Goal: Transaction & Acquisition: Book appointment/travel/reservation

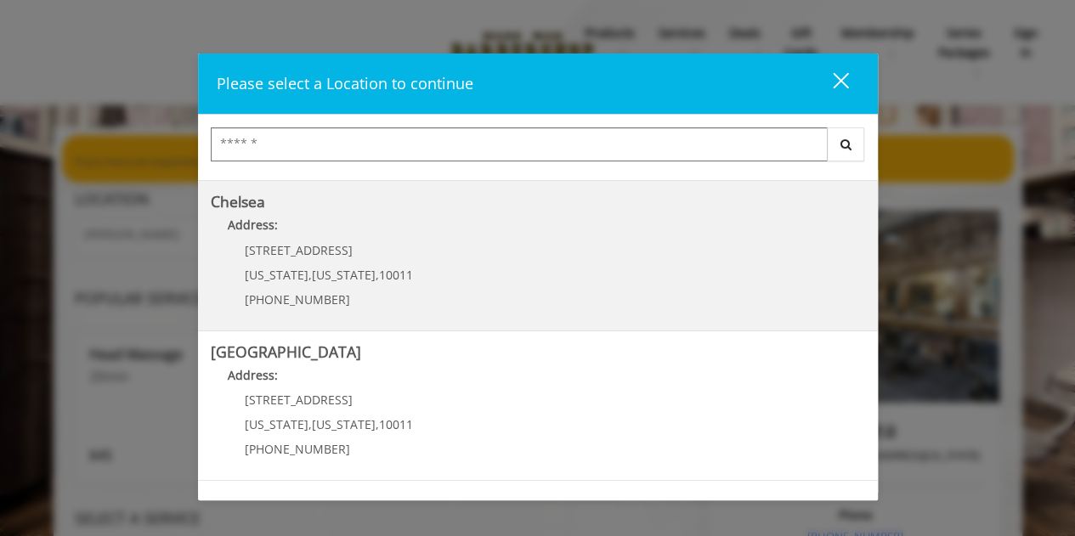
scroll to position [136, 0]
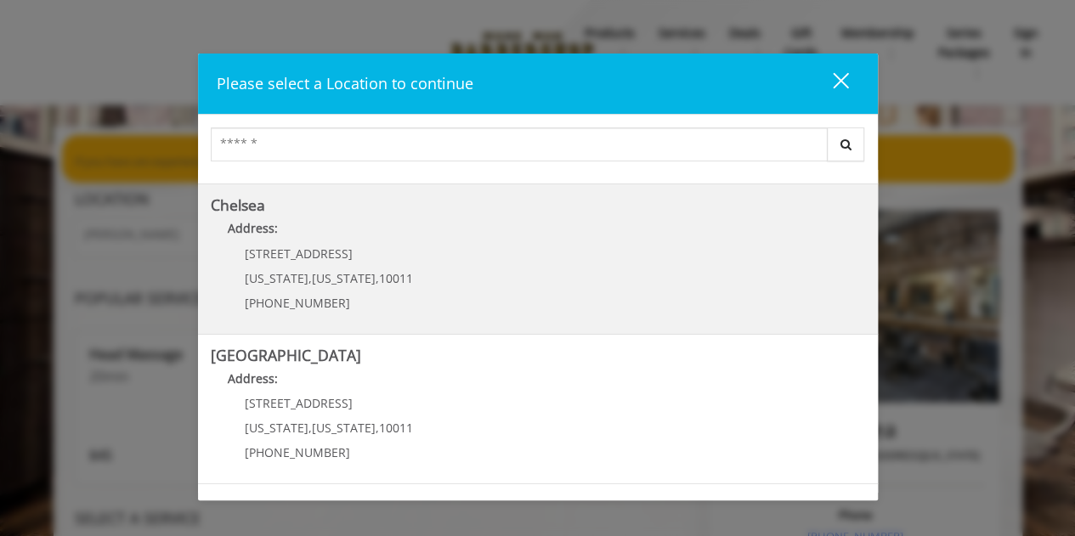
click at [304, 227] on p "Address:" at bounding box center [538, 232] width 654 height 27
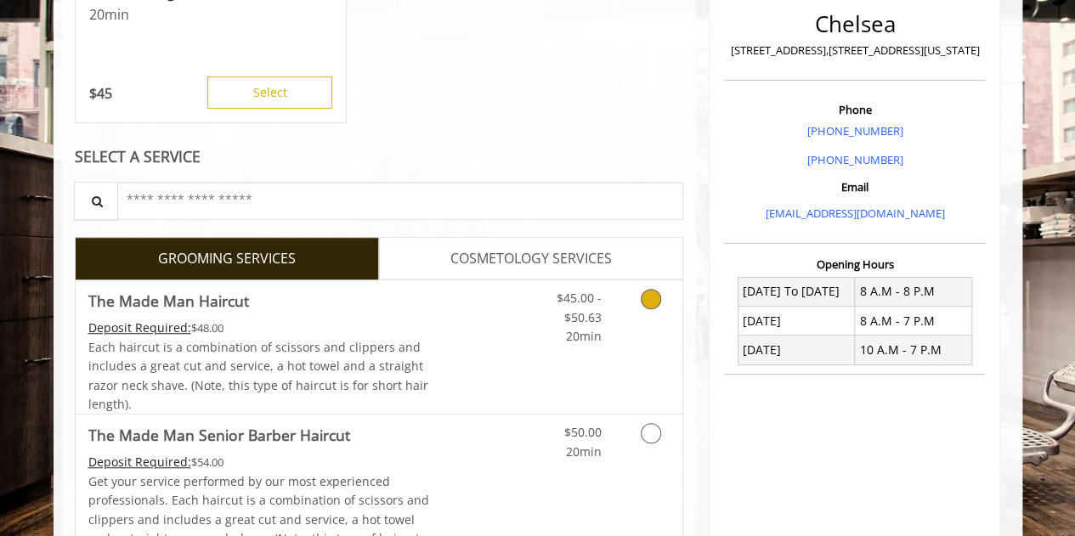
scroll to position [409, 0]
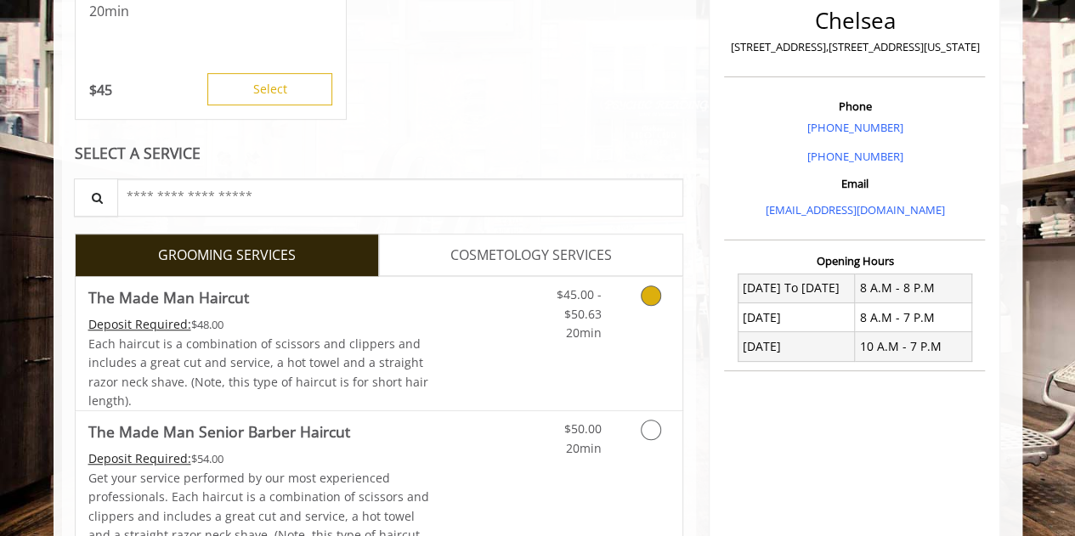
click at [642, 290] on icon "Grooming services" at bounding box center [651, 296] width 20 height 20
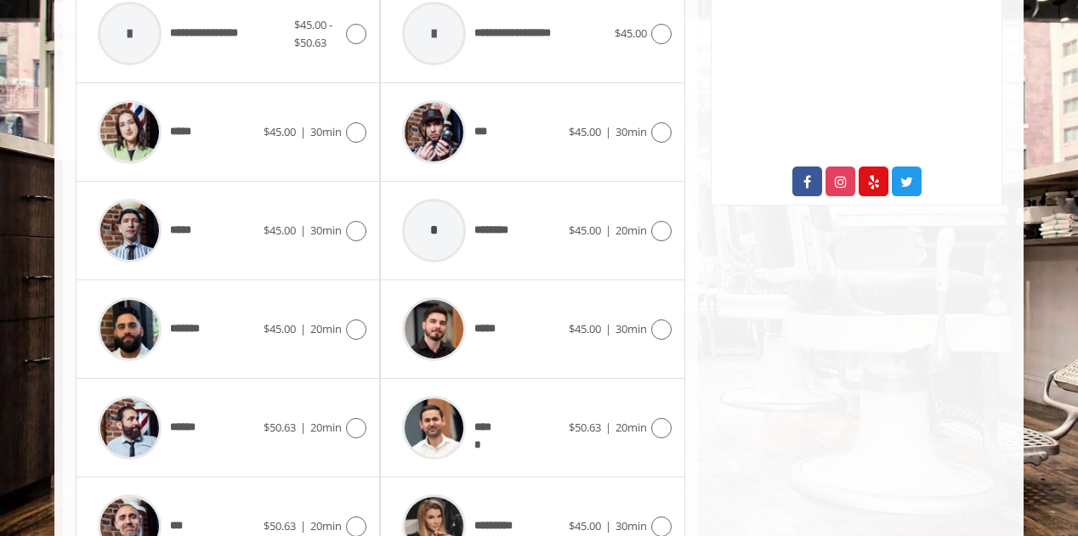
scroll to position [850, 0]
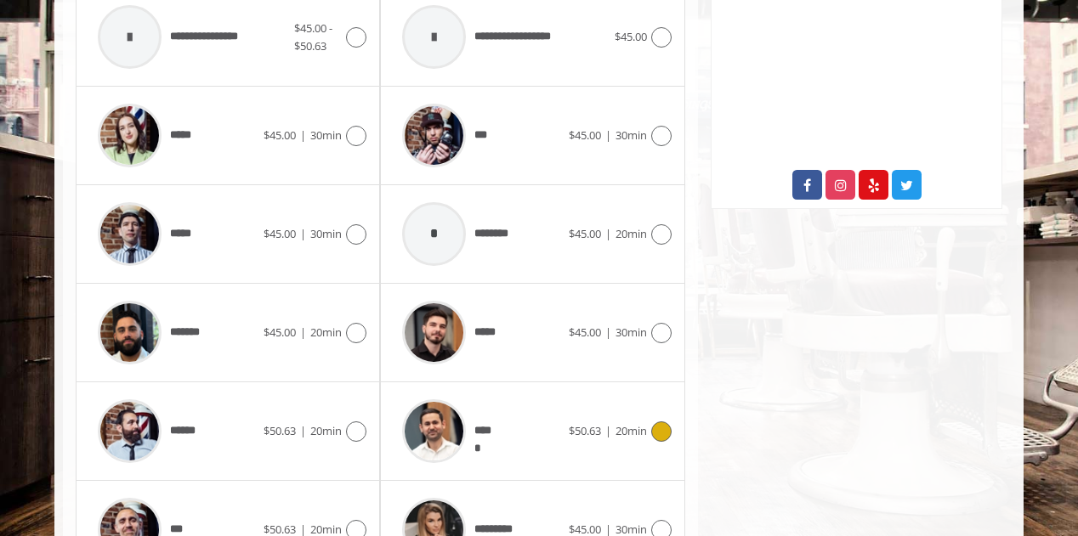
click at [665, 414] on div "***** $50.63 | 20min" at bounding box center [532, 431] width 277 height 81
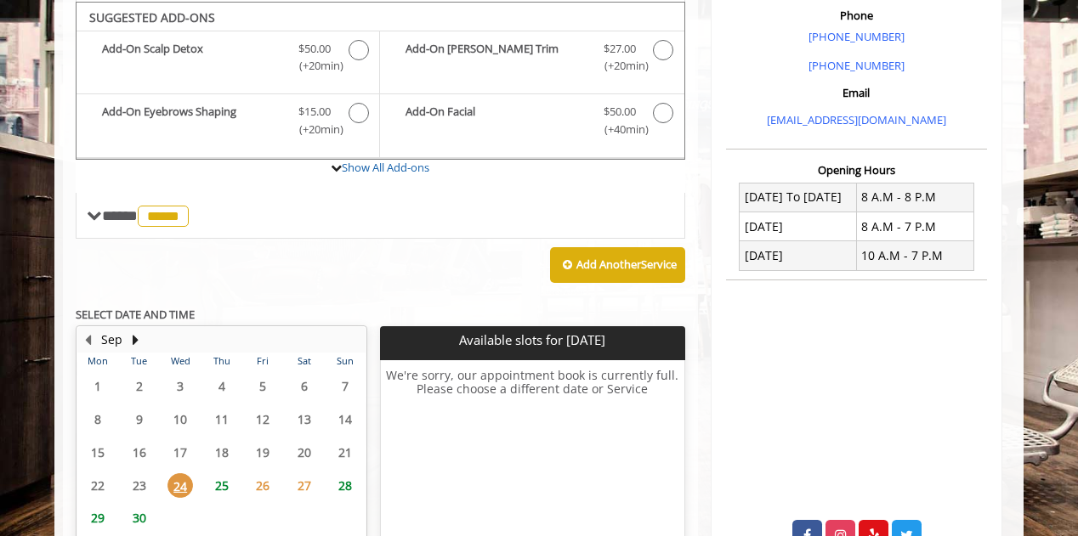
scroll to position [634, 0]
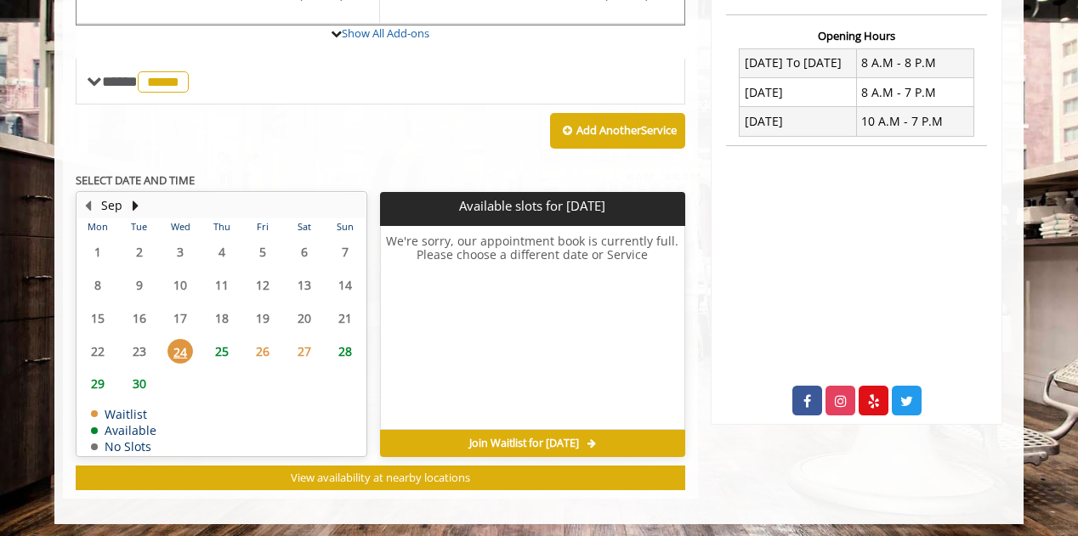
click at [221, 341] on span "25" at bounding box center [221, 351] width 25 height 25
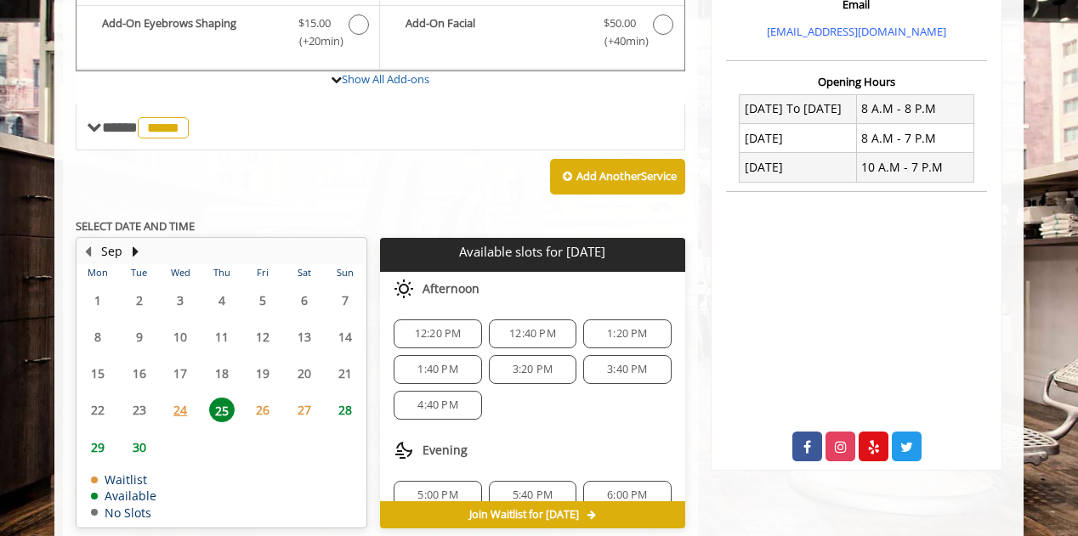
scroll to position [590, 0]
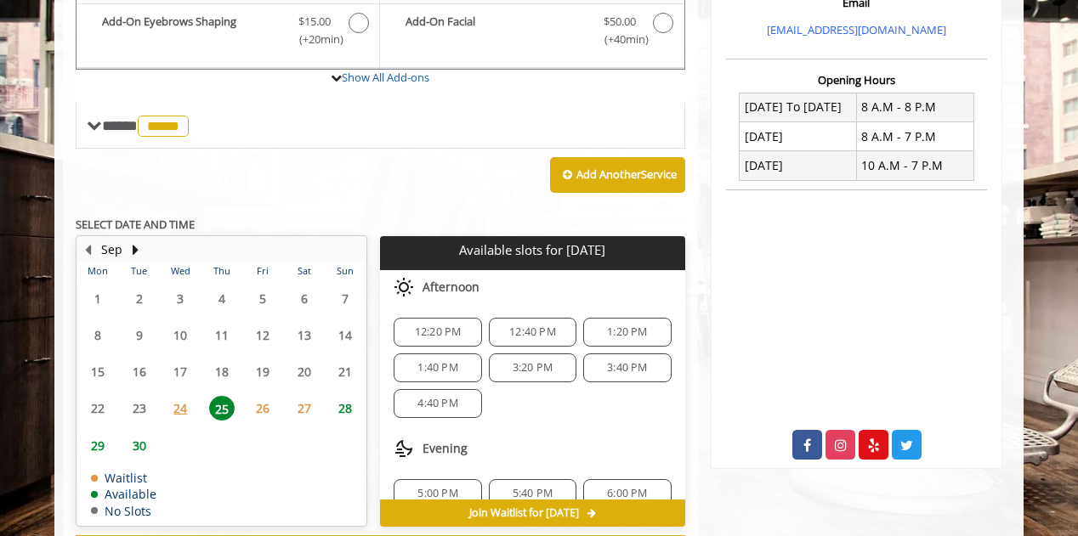
click at [422, 328] on span "12:20 PM" at bounding box center [438, 333] width 47 height 14
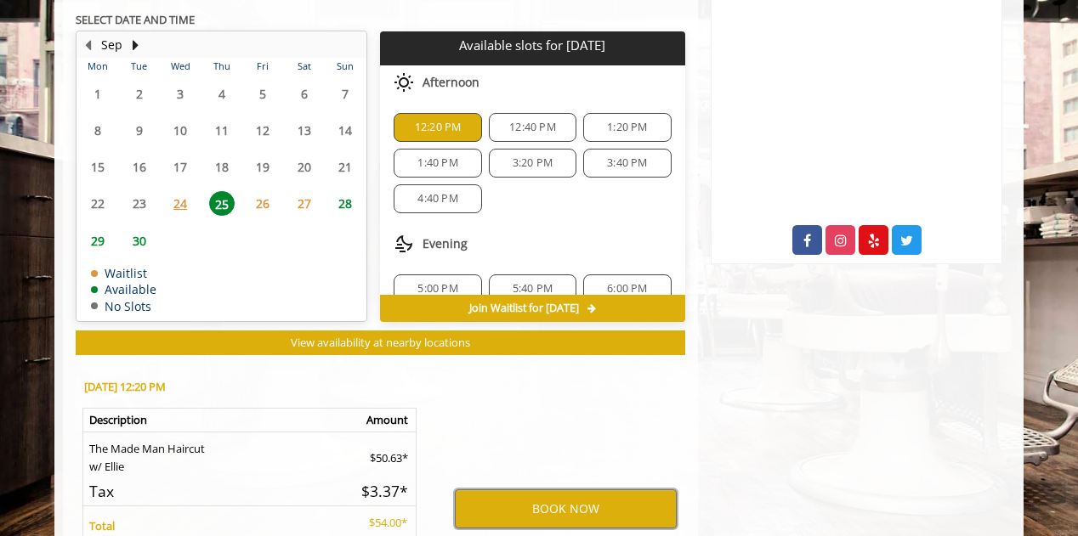
scroll to position [799, 0]
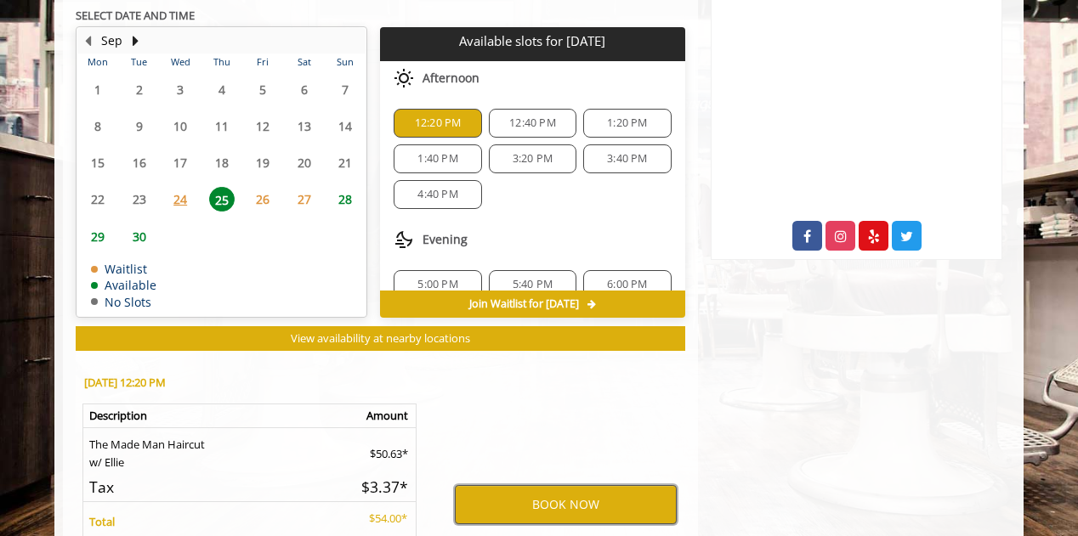
click at [552, 510] on button "BOOK NOW" at bounding box center [566, 504] width 222 height 39
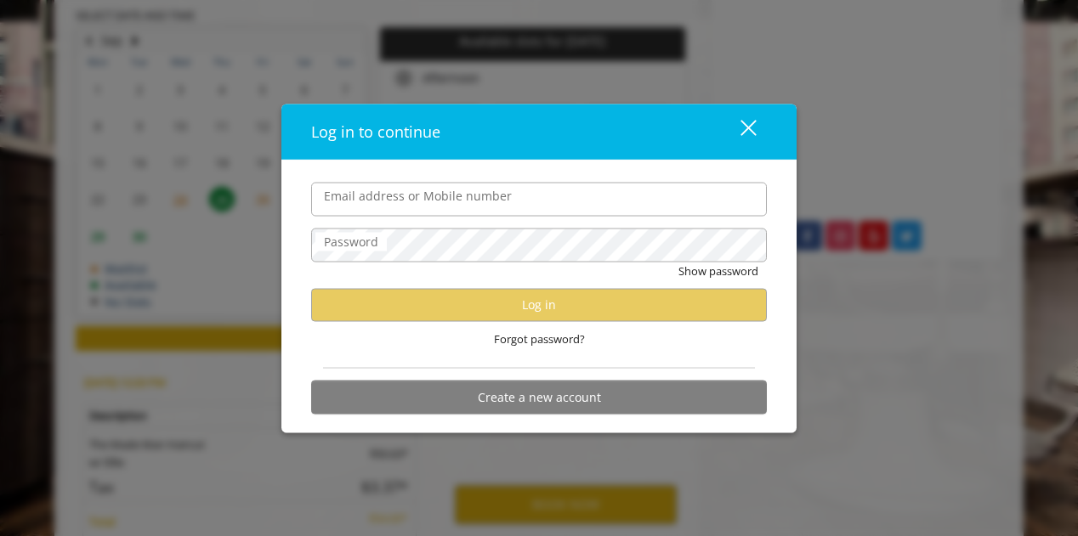
click at [517, 197] on input "Email address or Mobile number" at bounding box center [539, 199] width 456 height 34
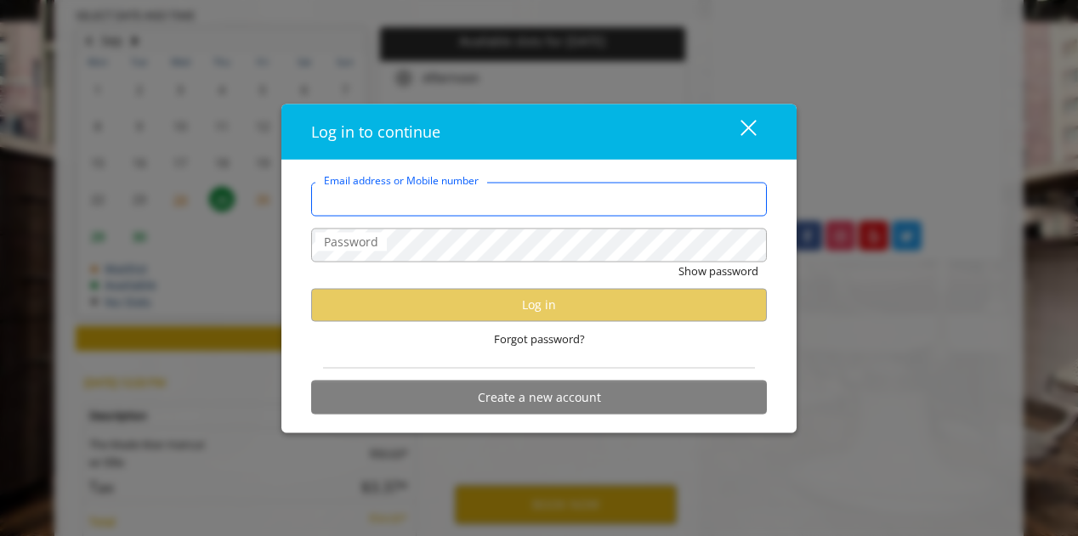
type input "**********"
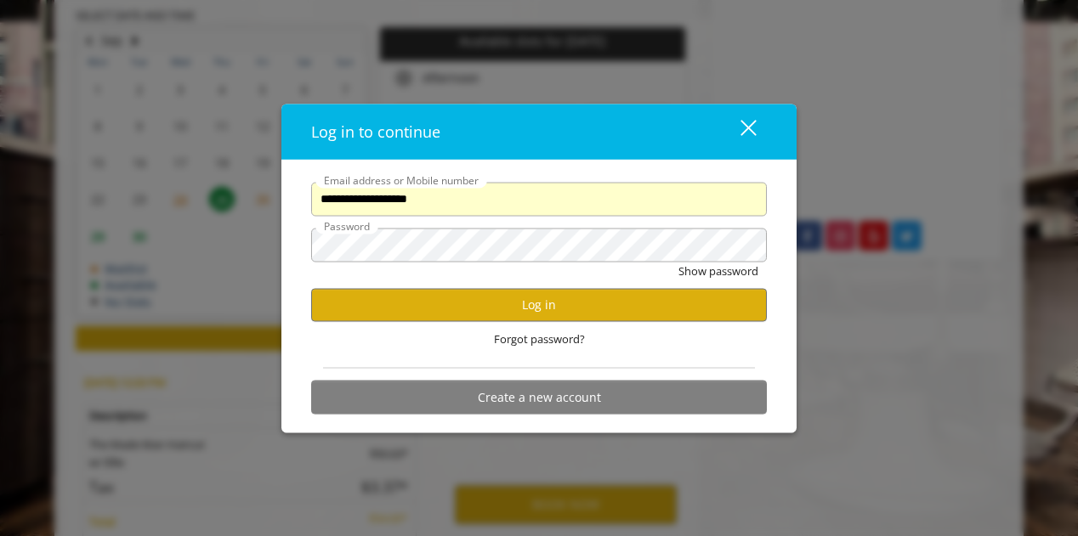
scroll to position [0, 0]
click at [525, 310] on button "Log in" at bounding box center [539, 304] width 456 height 33
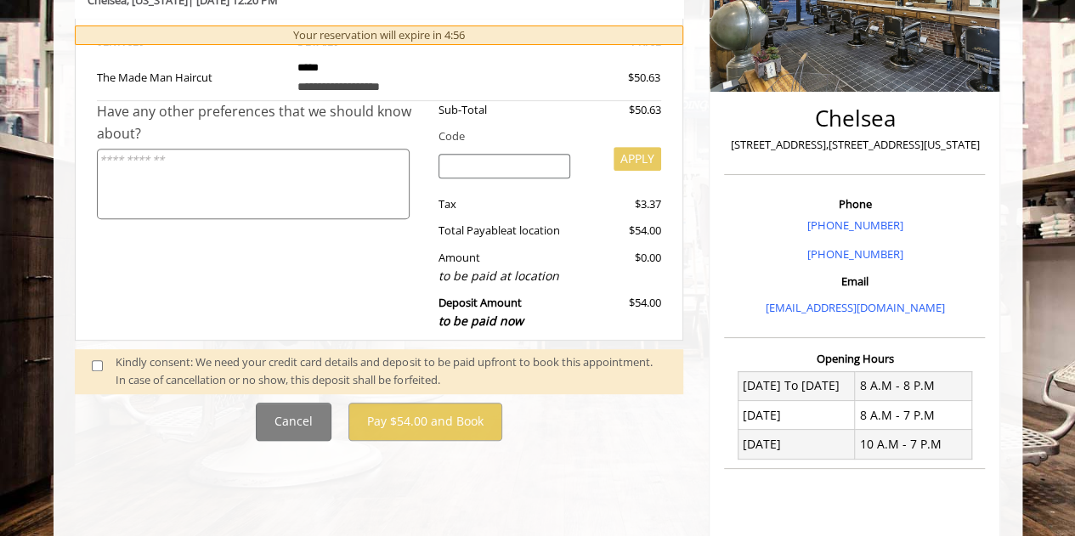
scroll to position [315, 0]
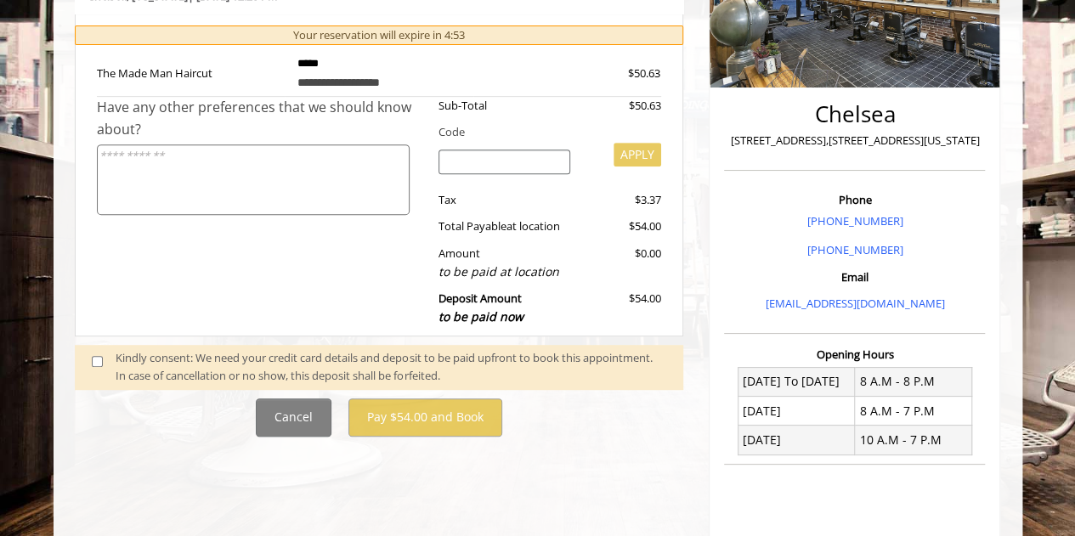
click at [93, 365] on span at bounding box center [104, 367] width 50 height 36
click at [94, 349] on span at bounding box center [104, 367] width 50 height 36
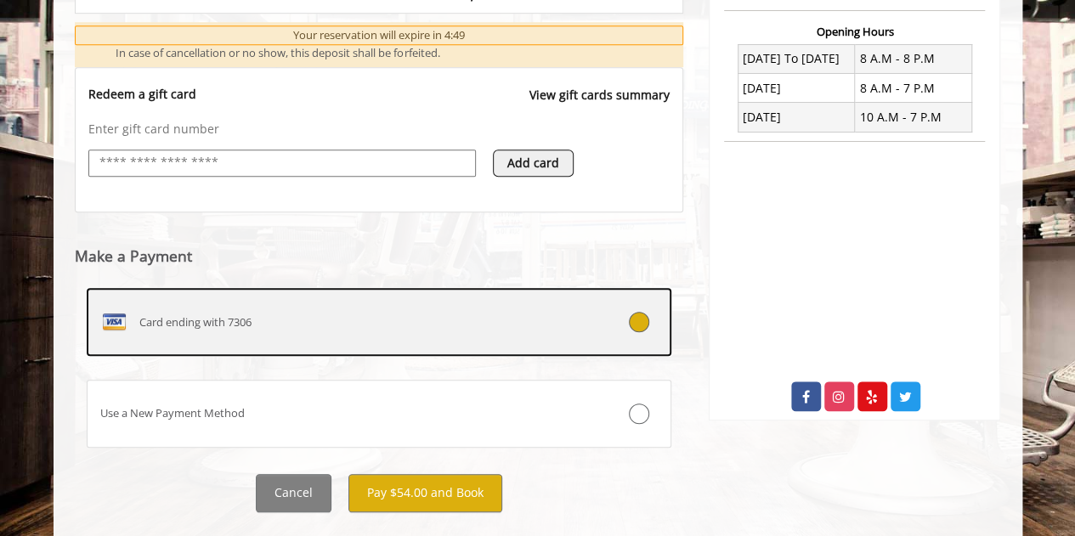
scroll to position [671, 0]
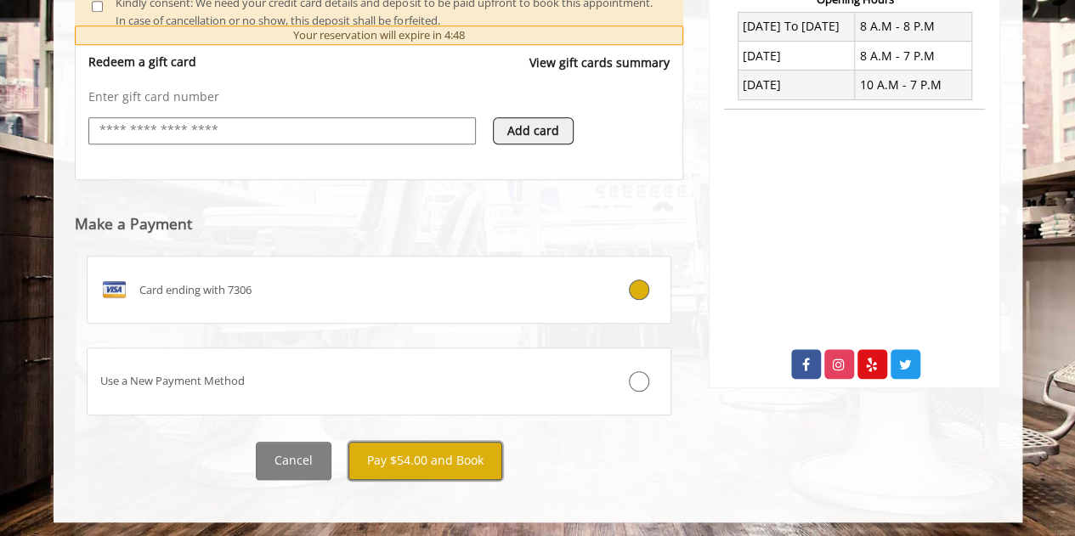
click at [422, 458] on button "Pay $54.00 and Book" at bounding box center [425, 461] width 154 height 38
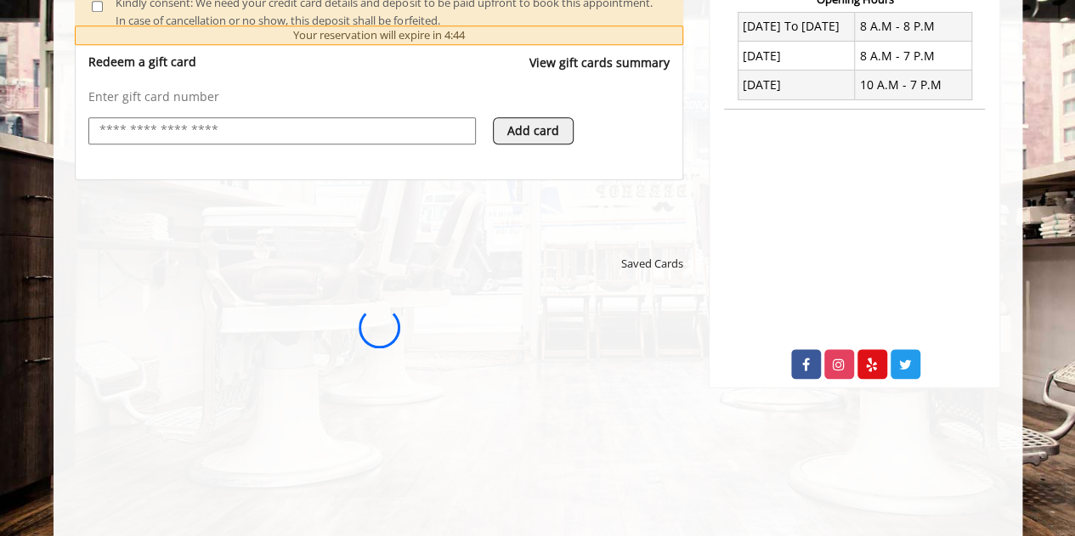
scroll to position [0, 0]
